Goal: Check status: Check status

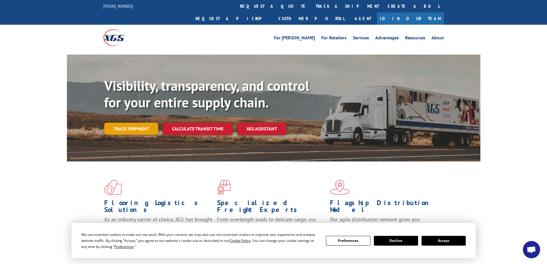
click at [121, 123] on link "Track shipment" at bounding box center [131, 129] width 54 height 12
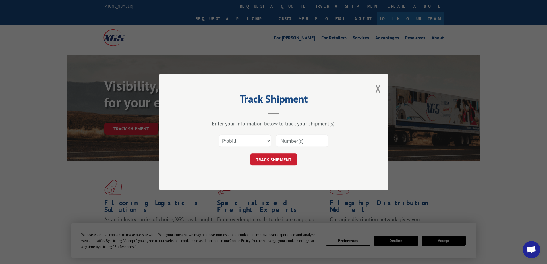
click at [284, 142] on input at bounding box center [302, 141] width 53 height 12
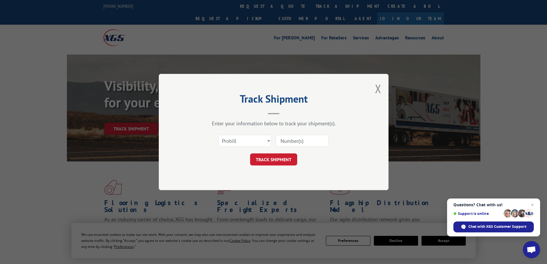
paste input "10012025"
type input "10012025"
click at [274, 161] on button "TRACK SHIPMENT" at bounding box center [273, 159] width 47 height 12
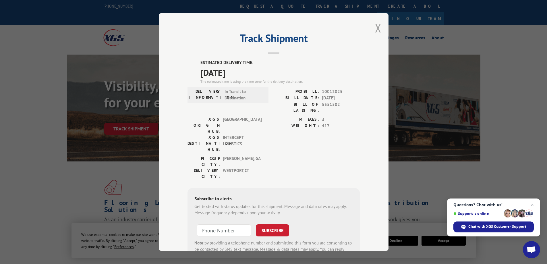
click at [375, 27] on button "Close modal" at bounding box center [378, 27] width 6 height 15
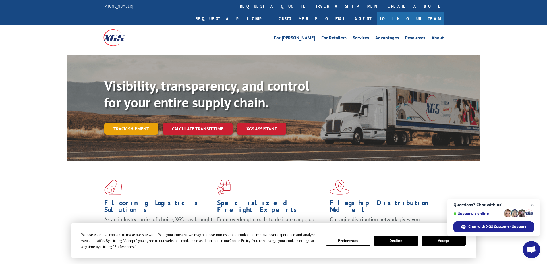
click at [126, 123] on link "Track shipment" at bounding box center [131, 129] width 54 height 12
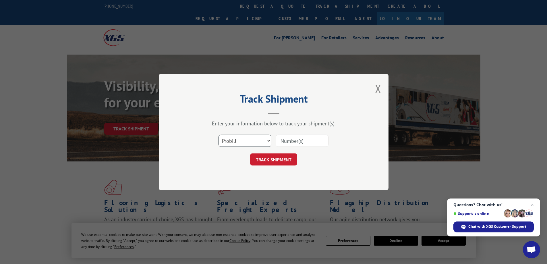
click at [245, 142] on select "Select category... Probill BOL PO" at bounding box center [244, 141] width 53 height 12
select select "bol"
click at [218, 135] on select "Select category... Probill BOL PO" at bounding box center [244, 141] width 53 height 12
click at [307, 143] on input at bounding box center [302, 141] width 53 height 12
type input "5551504"
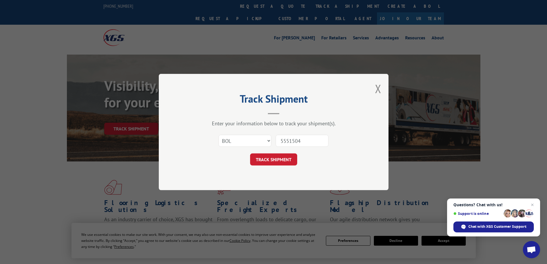
click button "TRACK SHIPMENT" at bounding box center [273, 159] width 47 height 12
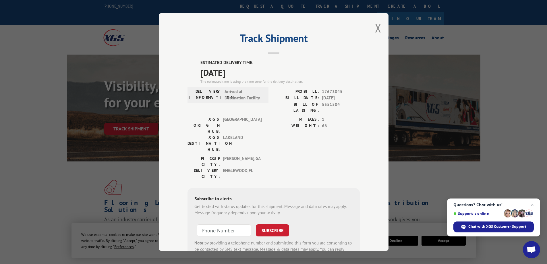
scroll to position [21, 0]
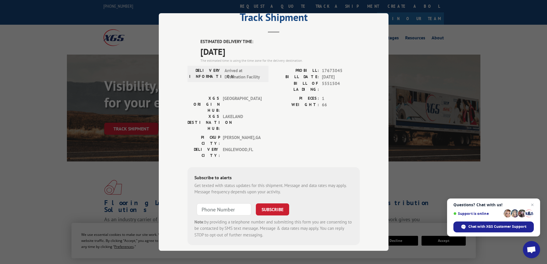
type input "+1 (___) ___-____"
click at [223, 203] on input "+1 (___) ___-____" at bounding box center [224, 209] width 55 height 12
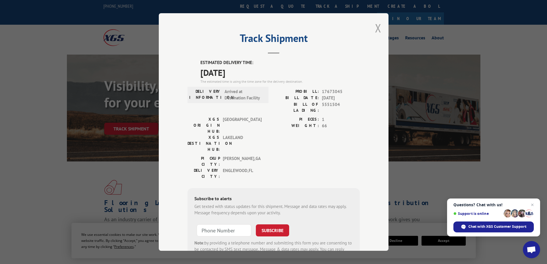
click at [376, 26] on button "Close modal" at bounding box center [378, 27] width 6 height 15
